Goal: Check status: Check status

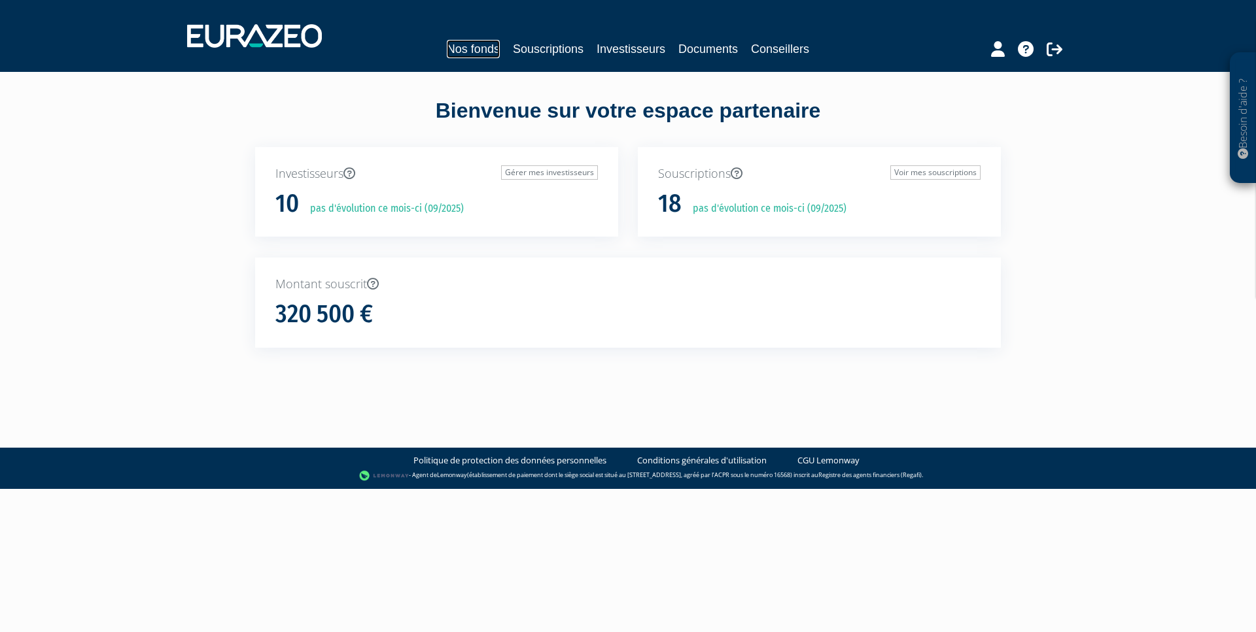
click at [478, 52] on link "Nos fonds" at bounding box center [473, 49] width 53 height 18
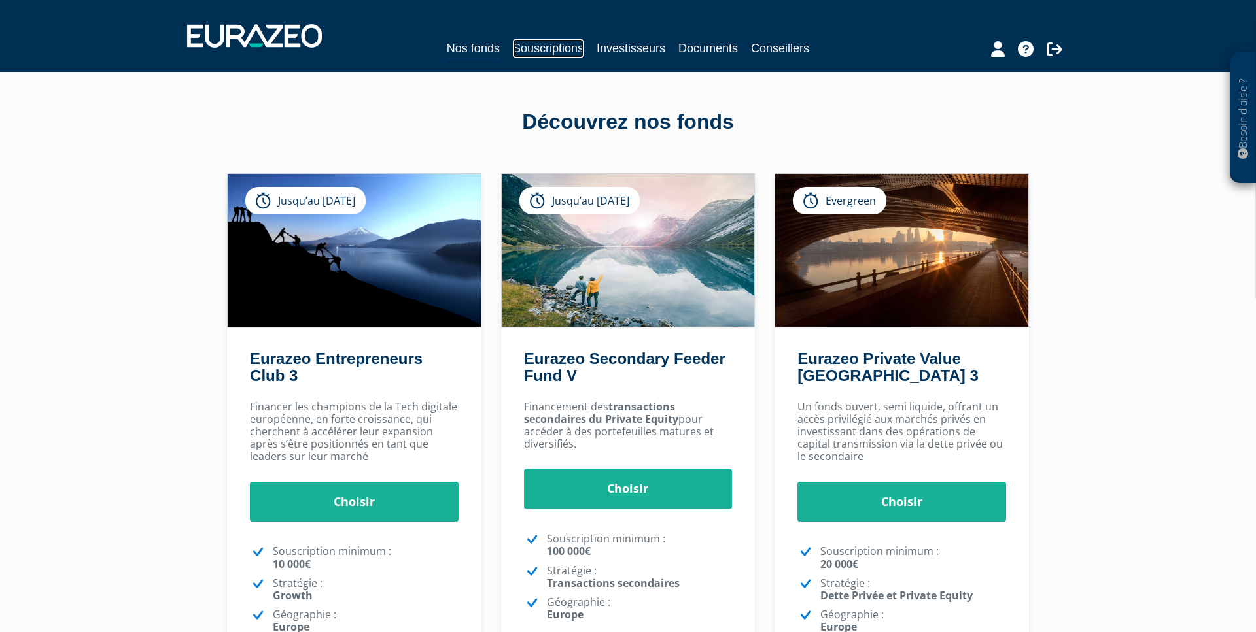
click at [542, 53] on link "Souscriptions" at bounding box center [548, 48] width 71 height 18
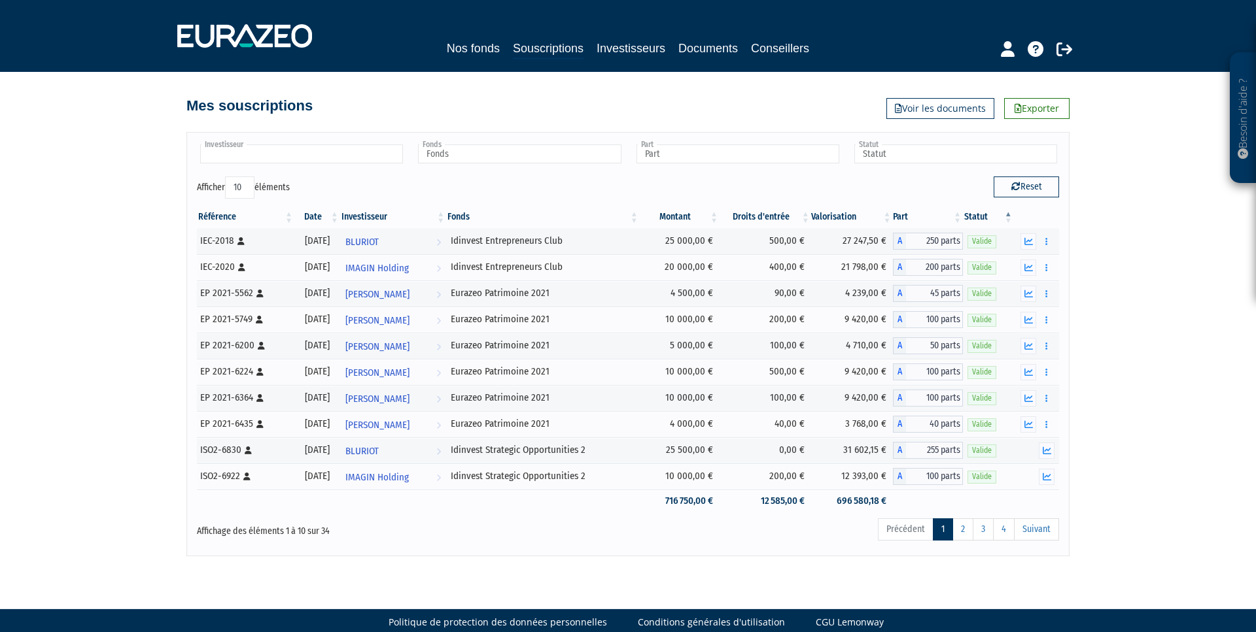
click at [308, 162] on input "text" at bounding box center [301, 154] width 203 height 19
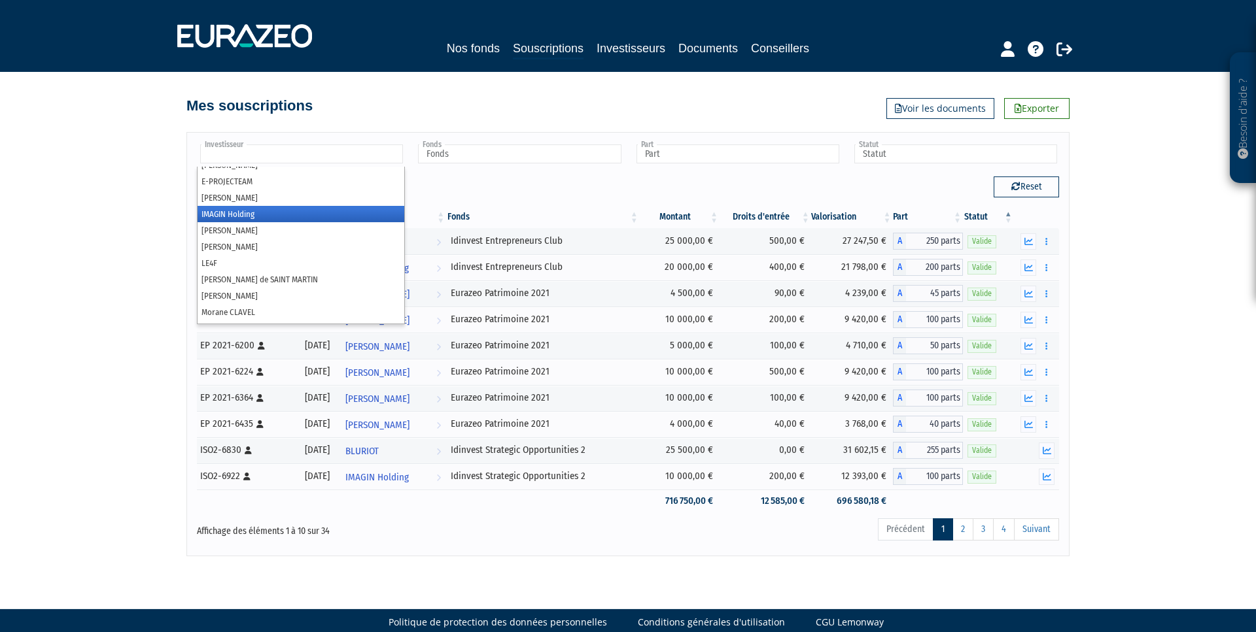
scroll to position [43, 0]
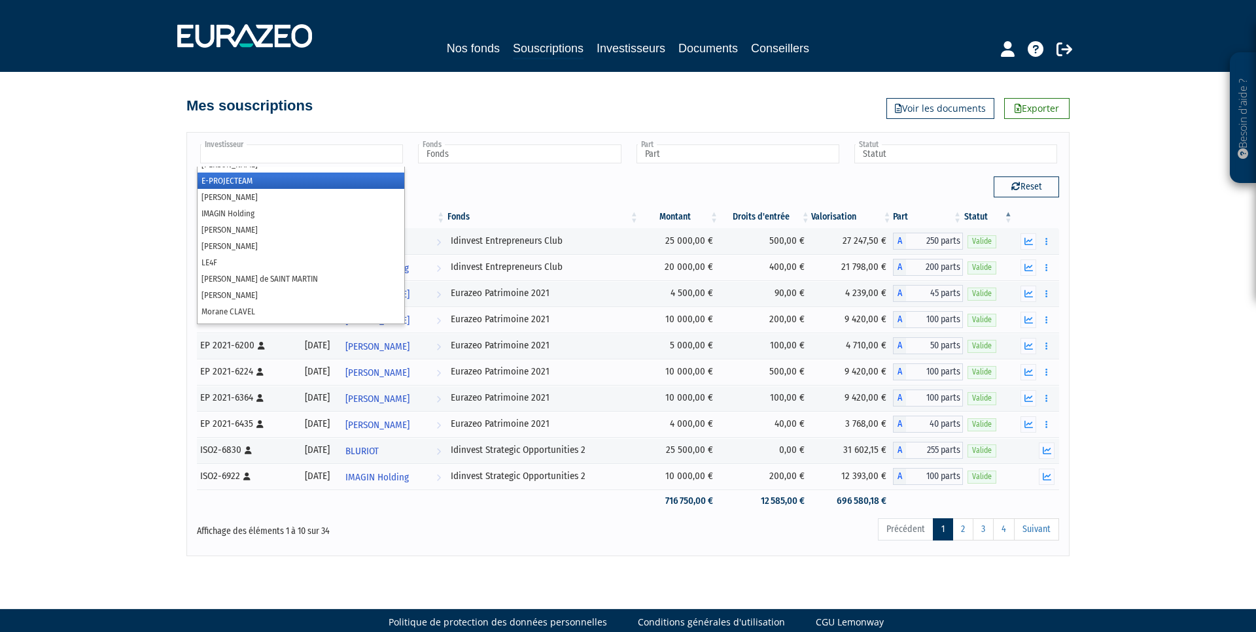
click at [248, 184] on li "E-PROJECTEAM" at bounding box center [301, 181] width 207 height 16
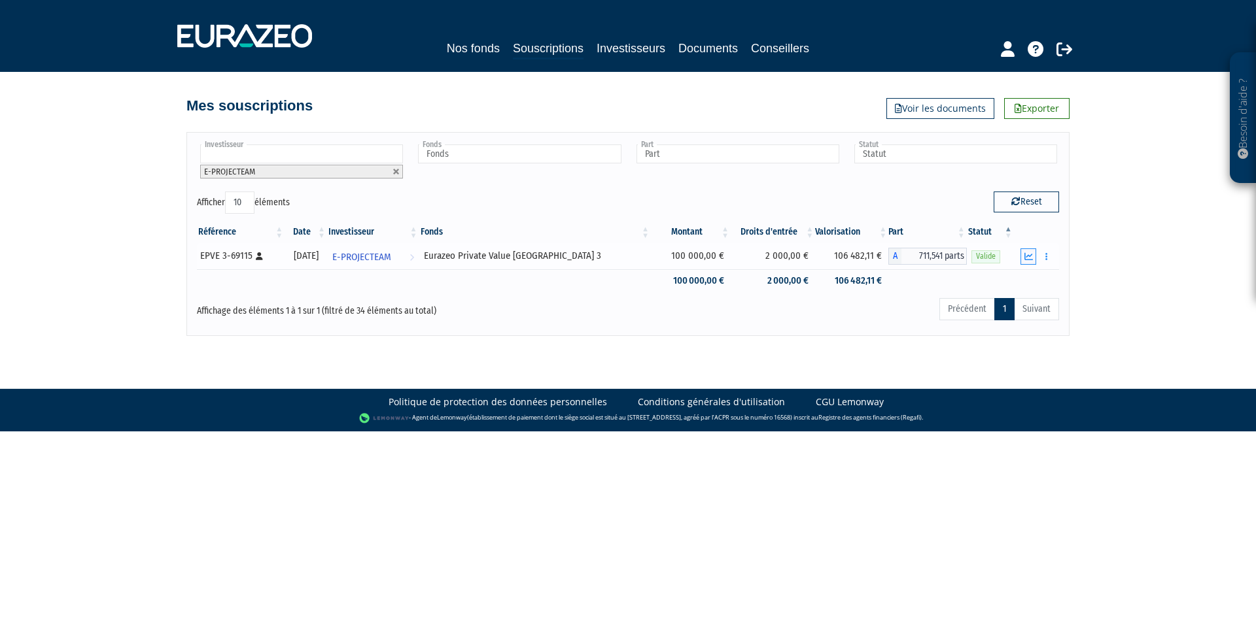
click at [1031, 256] on icon "button" at bounding box center [1028, 256] width 9 height 9
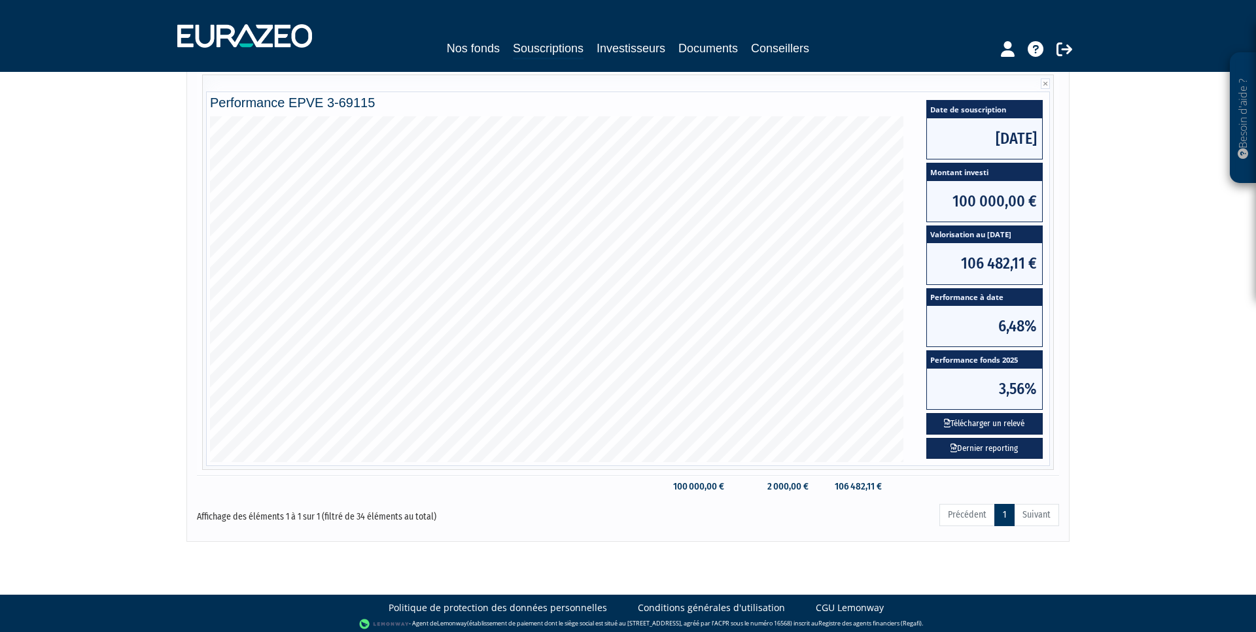
scroll to position [205, 0]
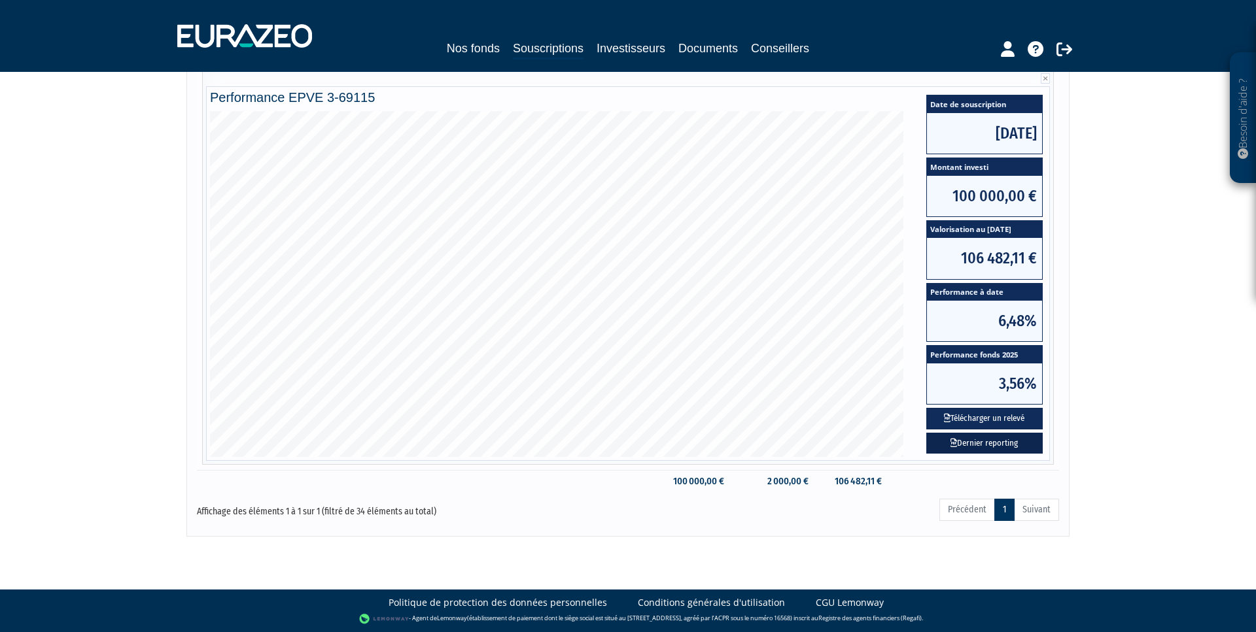
click at [984, 446] on link "Dernier reporting" at bounding box center [984, 444] width 116 height 22
